Goal: Browse casually

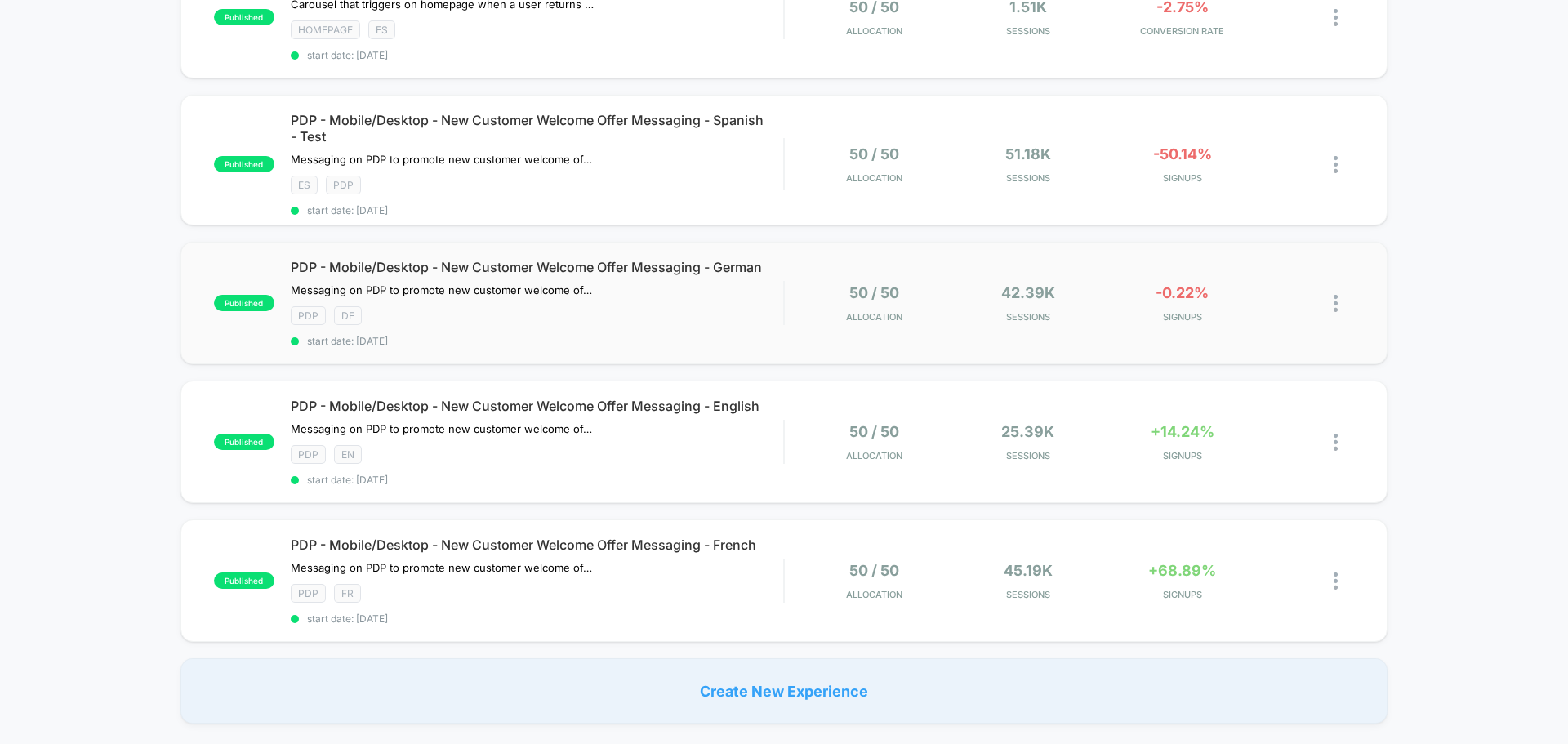
scroll to position [1225, 0]
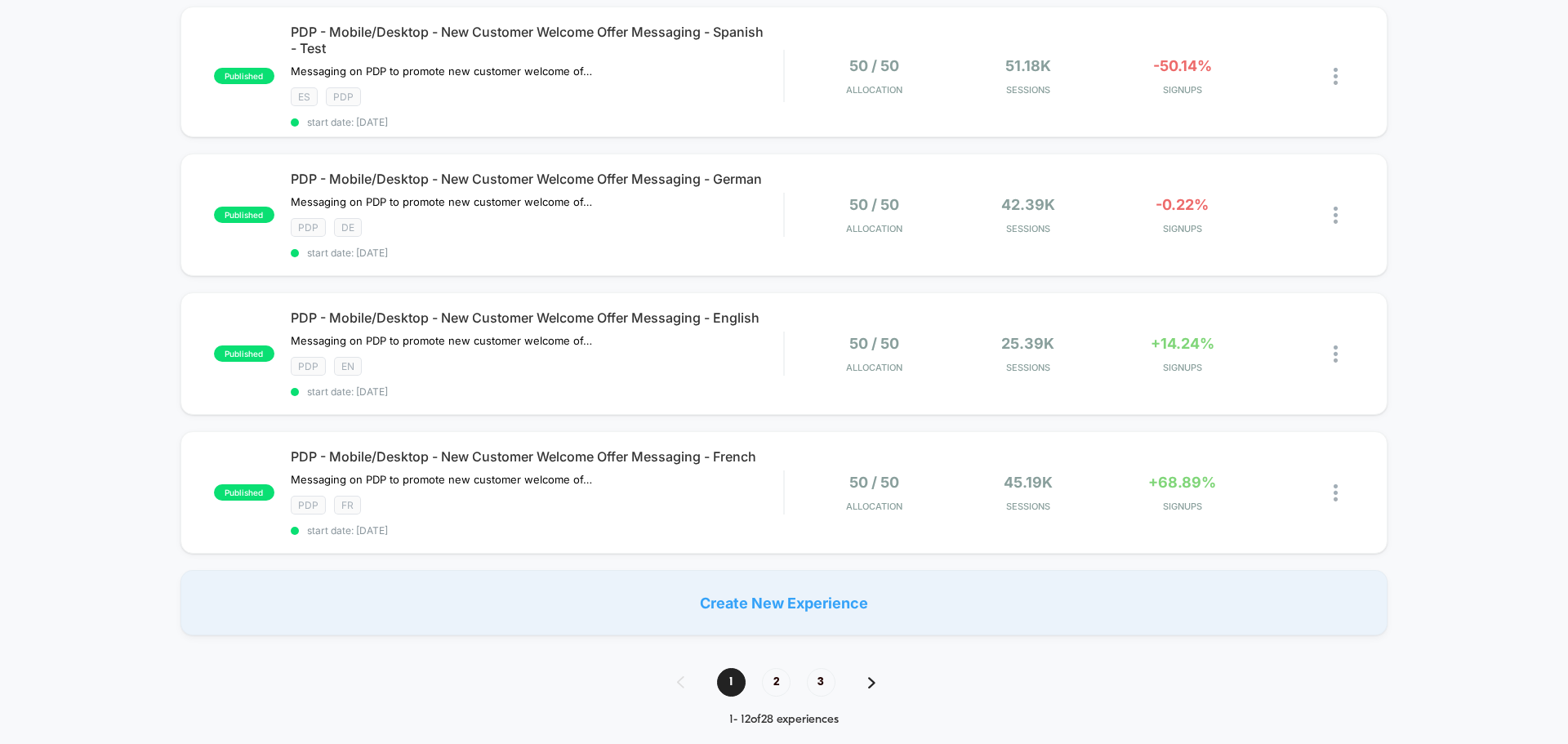
click at [873, 681] on div "1 2 3" at bounding box center [784, 682] width 247 height 29
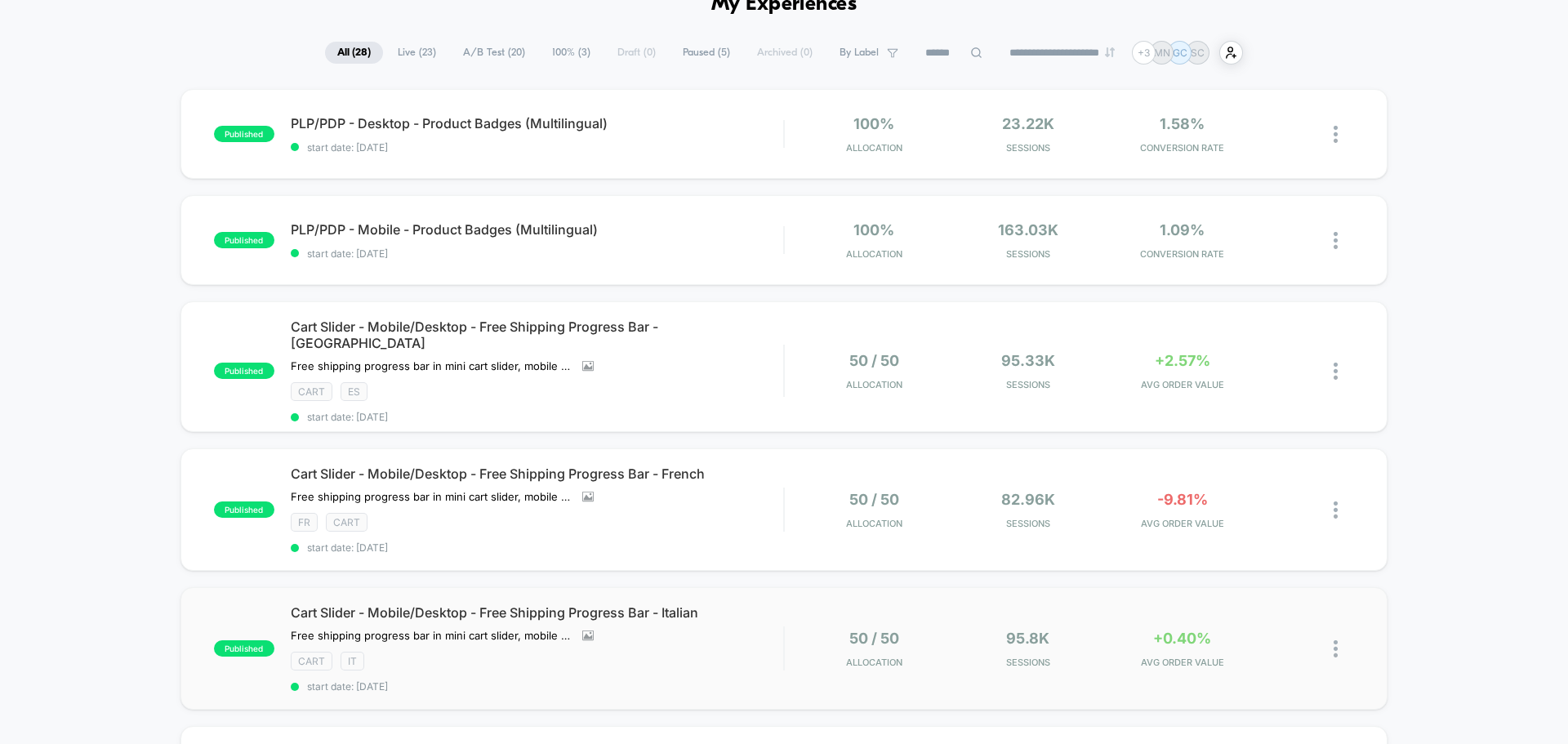
scroll to position [0, 0]
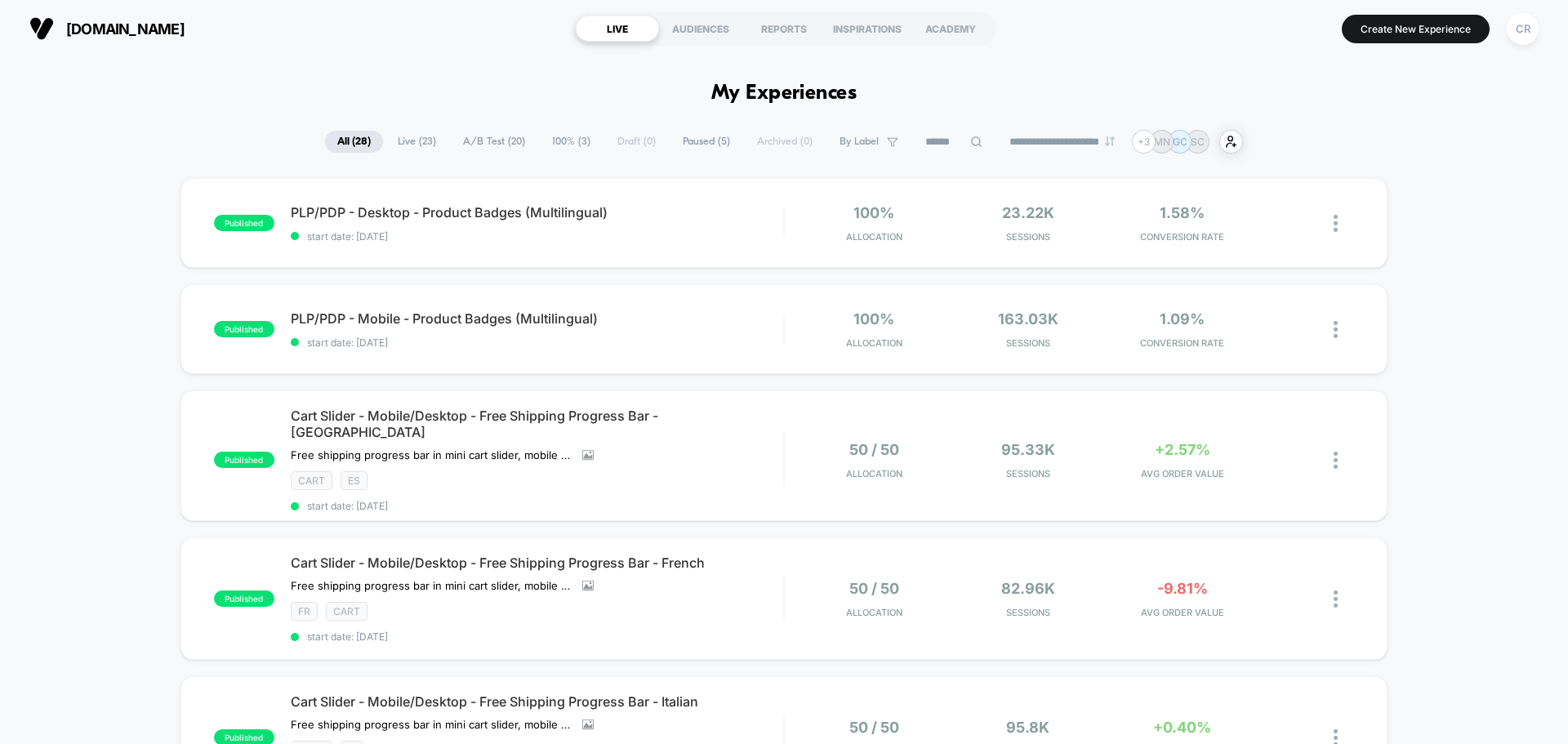
click at [407, 135] on span "Live ( 23 )" at bounding box center [417, 142] width 63 height 22
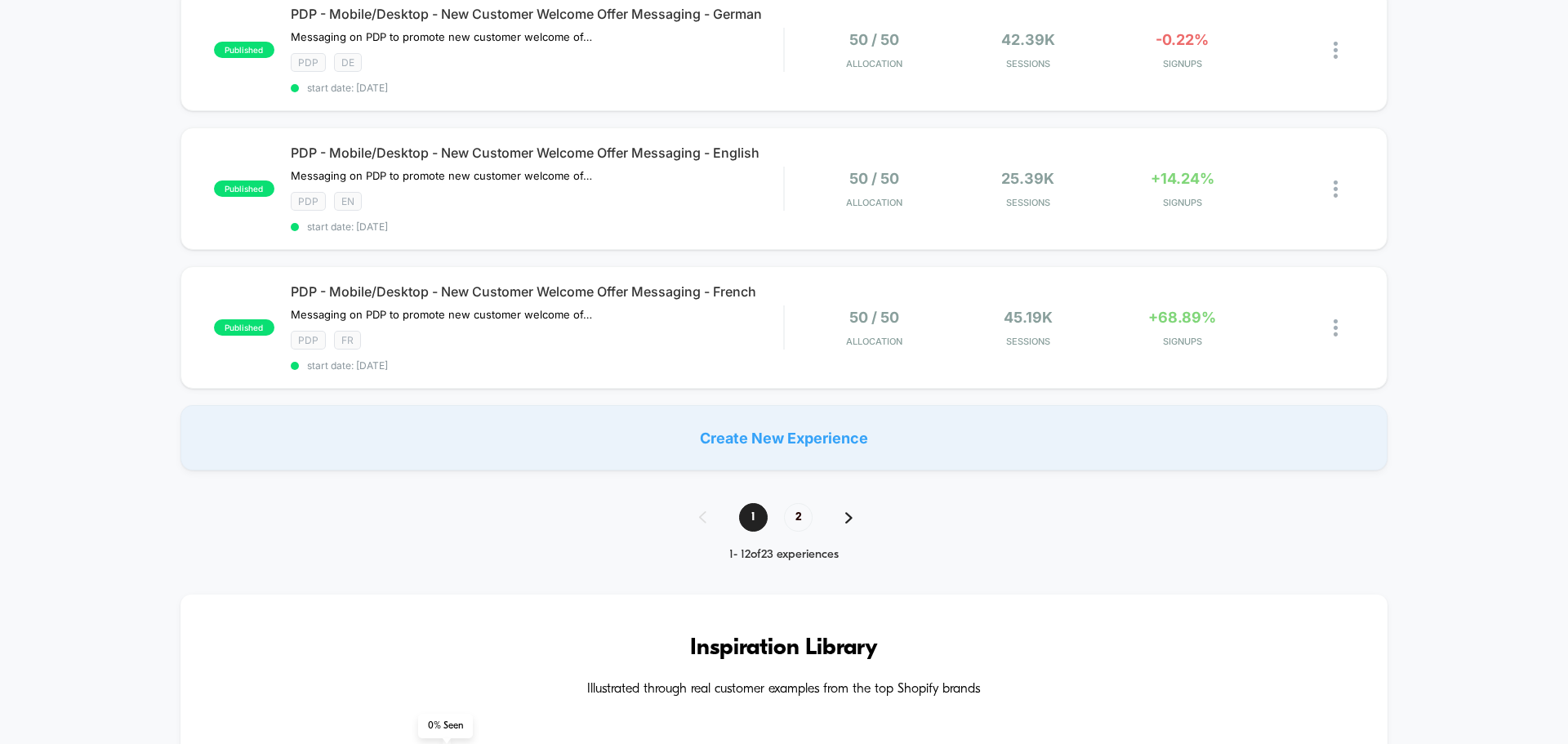
scroll to position [1470, 0]
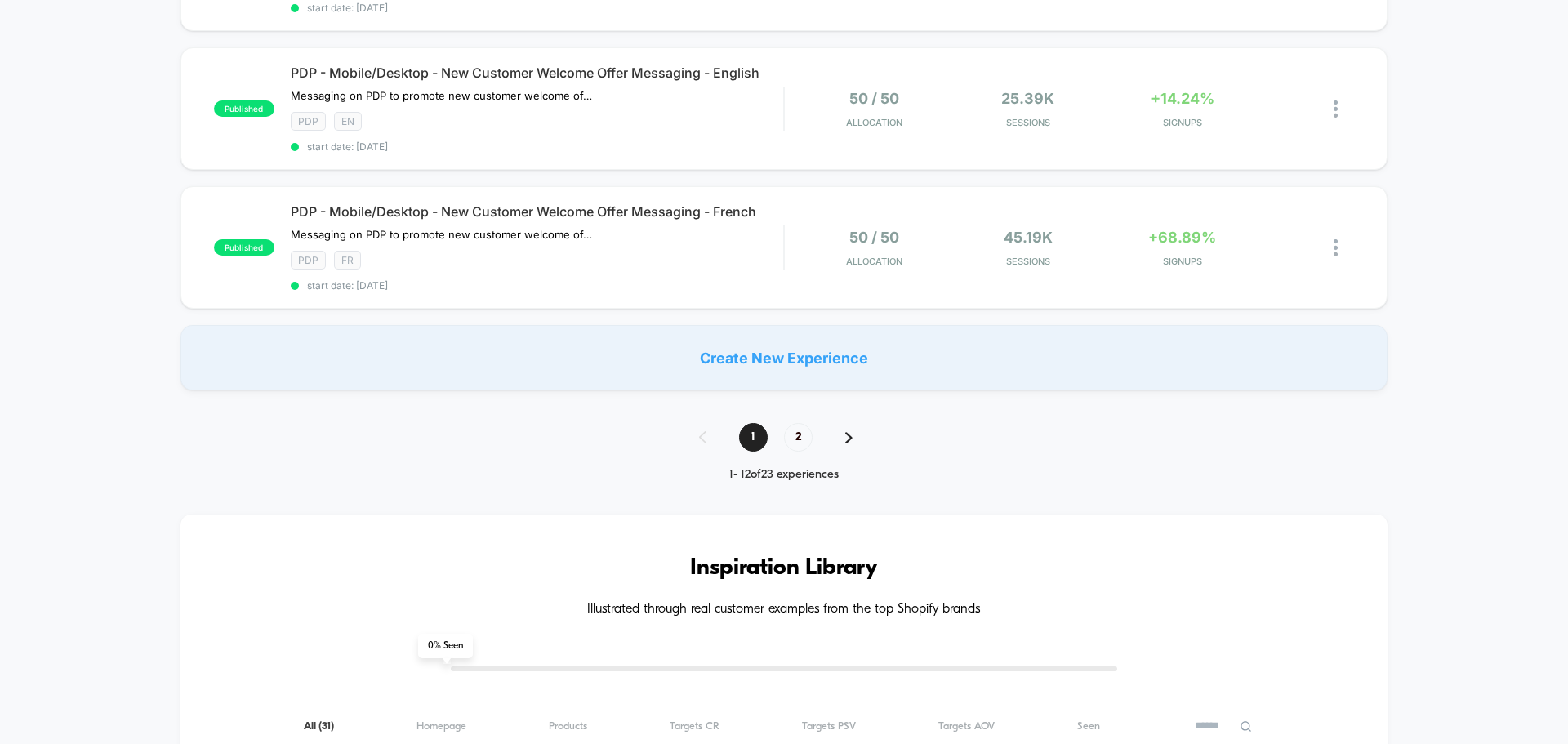
click at [843, 431] on div "1 2" at bounding box center [784, 437] width 202 height 29
click at [852, 432] on div "1 2" at bounding box center [784, 437] width 202 height 29
click at [851, 432] on img at bounding box center [849, 437] width 7 height 11
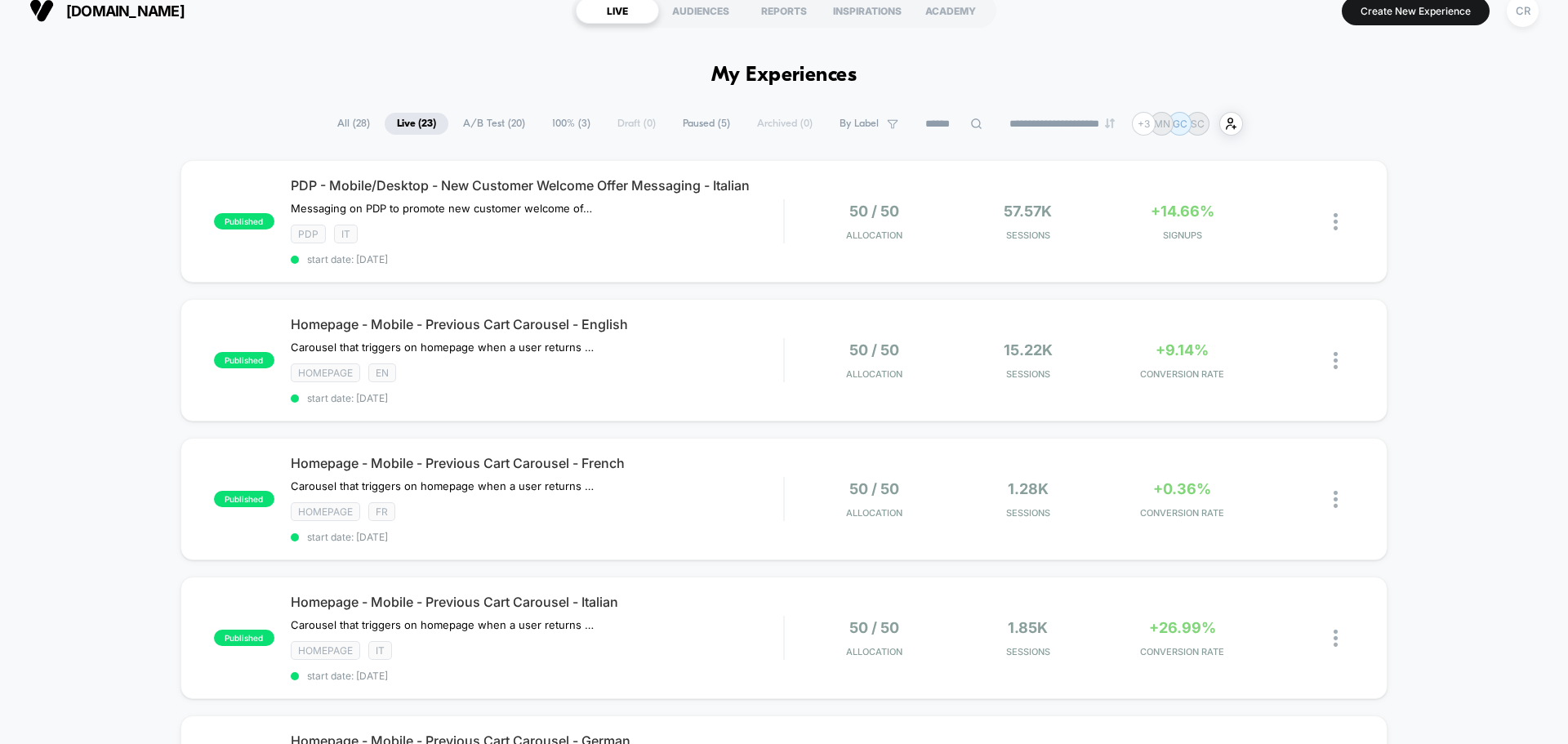
scroll to position [0, 0]
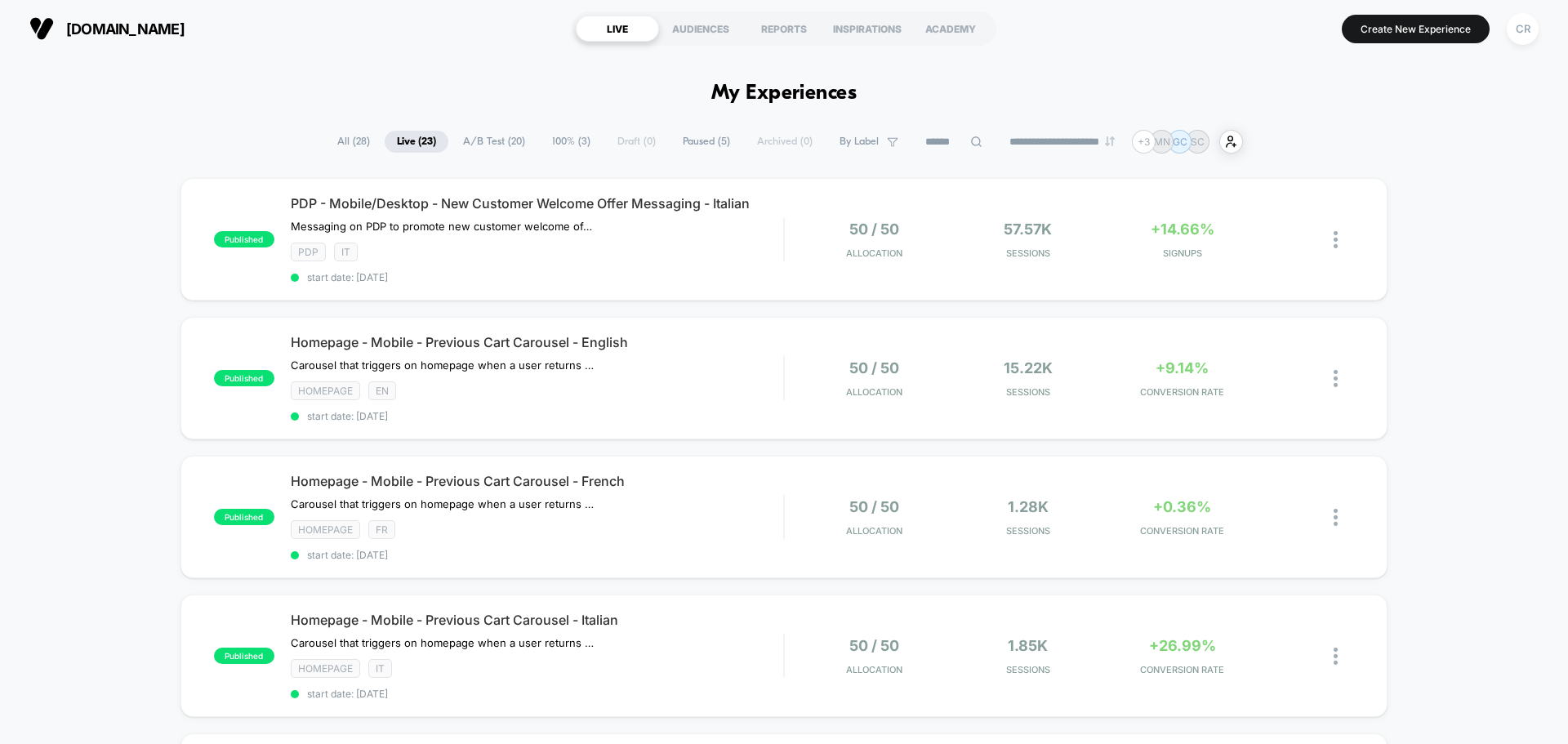
click at [546, 143] on span "100% ( 3 )" at bounding box center [572, 142] width 63 height 22
